Goal: Find specific page/section: Find specific page/section

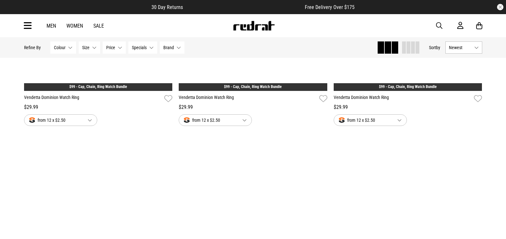
scroll to position [2163, 0]
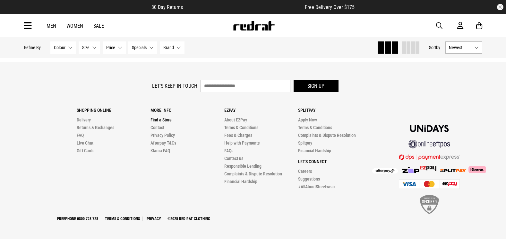
click at [163, 117] on link "Find a Store" at bounding box center [160, 119] width 21 height 5
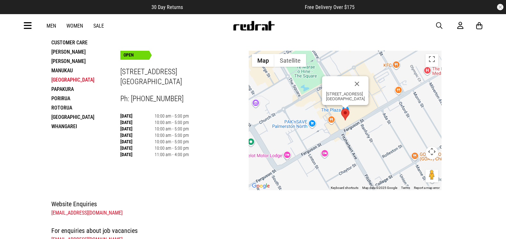
click at [61, 98] on li "Porirua" at bounding box center [85, 98] width 69 height 9
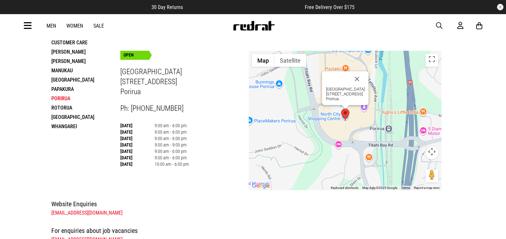
click at [136, 78] on h3 "[GEOGRAPHIC_DATA] [STREET_ADDRESS]" at bounding box center [184, 81] width 129 height 29
drag, startPoint x: 136, startPoint y: 78, endPoint x: 136, endPoint y: 83, distance: 5.5
click at [136, 83] on h3 "[GEOGRAPHIC_DATA] [STREET_ADDRESS]" at bounding box center [184, 81] width 129 height 29
